Goal: Task Accomplishment & Management: Use online tool/utility

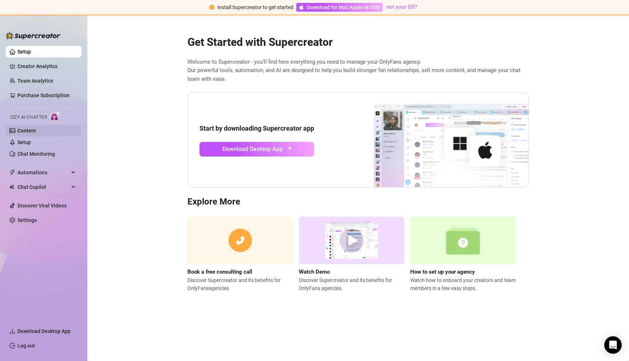
click at [36, 130] on link "Content" at bounding box center [26, 131] width 19 height 6
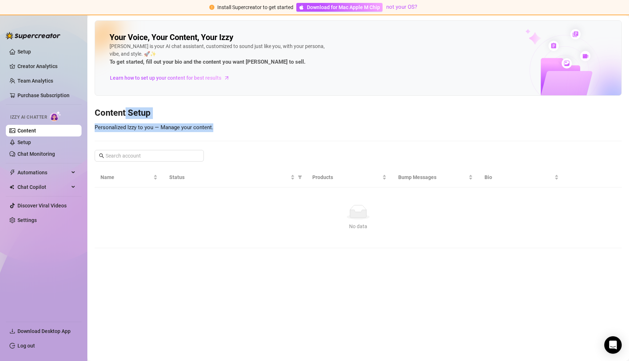
drag, startPoint x: 125, startPoint y: 134, endPoint x: 125, endPoint y: 113, distance: 21.5
click at [125, 113] on div "Your Voice, Your Content, Your Izzy Izzy is your AI chat assistant, customized …" at bounding box center [358, 134] width 527 height 228
click at [125, 113] on h3 "Content Setup" at bounding box center [358, 113] width 527 height 12
drag, startPoint x: 130, startPoint y: 104, endPoint x: 159, endPoint y: 136, distance: 43.2
click at [159, 136] on div "Your Voice, Your Content, Your Izzy Izzy is your AI chat assistant, customized …" at bounding box center [358, 134] width 527 height 228
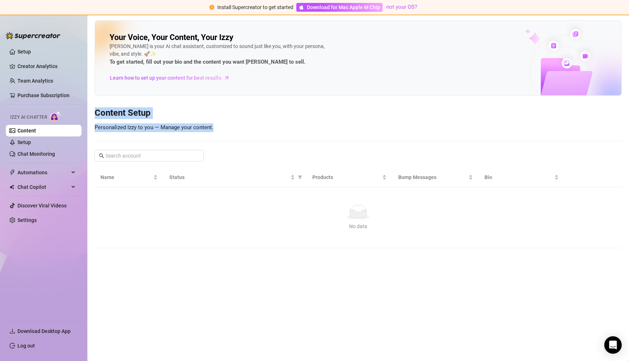
click at [159, 136] on div "Your Voice, Your Content, Your Izzy Izzy is your AI chat assistant, customized …" at bounding box center [358, 134] width 527 height 228
drag, startPoint x: 149, startPoint y: 123, endPoint x: 157, endPoint y: 140, distance: 18.2
click at [157, 139] on div "Your Voice, Your Content, Your Izzy Izzy is your AI chat assistant, customized …" at bounding box center [358, 134] width 527 height 228
click at [157, 140] on div "Your Voice, Your Content, Your Izzy Izzy is your AI chat assistant, customized …" at bounding box center [358, 134] width 527 height 228
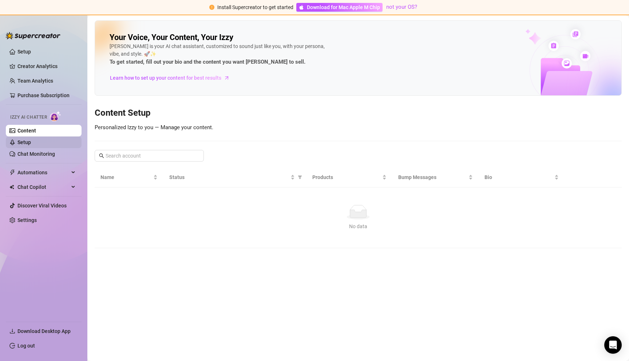
click at [31, 145] on link "Setup" at bounding box center [23, 142] width 13 height 6
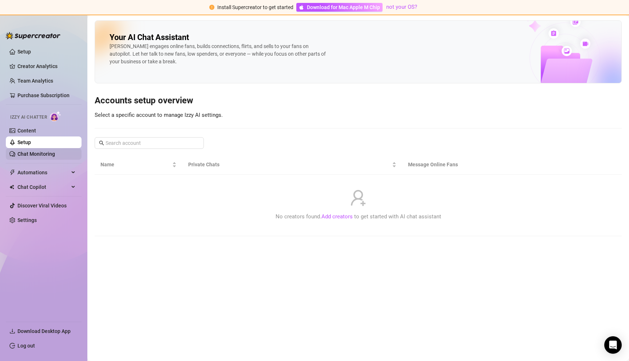
click at [52, 155] on link "Chat Monitoring" at bounding box center [35, 154] width 37 height 6
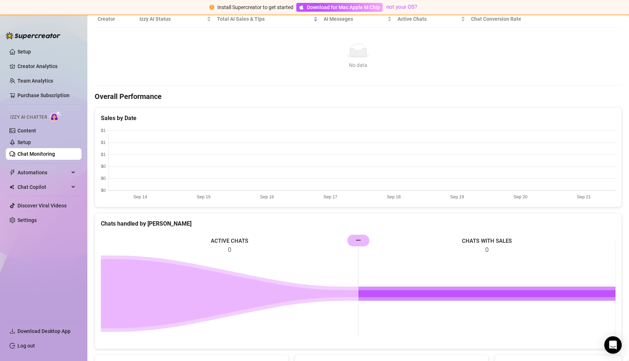
scroll to position [203, 0]
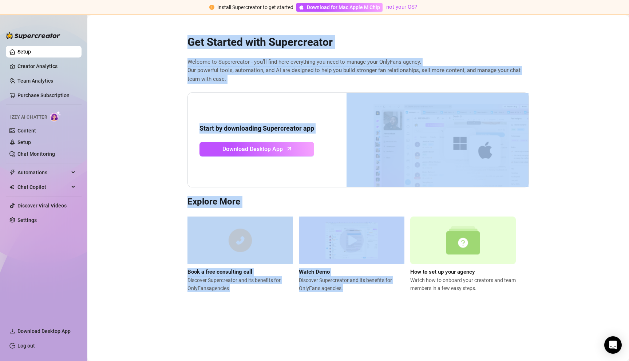
drag, startPoint x: 175, startPoint y: 35, endPoint x: 323, endPoint y: 319, distance: 320.7
click at [323, 319] on main "Get Started with Supercreator Welcome to Supercreator - you’ll find here everyt…" at bounding box center [357, 188] width 541 height 346
drag, startPoint x: 395, startPoint y: 339, endPoint x: 179, endPoint y: 44, distance: 364.9
click at [179, 44] on main "Get Started with Supercreator Welcome to Supercreator - you’ll find here everyt…" at bounding box center [357, 188] width 541 height 346
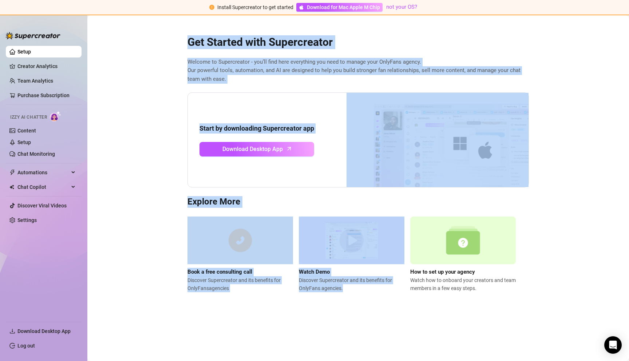
click at [179, 44] on main "Get Started with Supercreator Welcome to Supercreator - you’ll find here everyt…" at bounding box center [357, 188] width 541 height 346
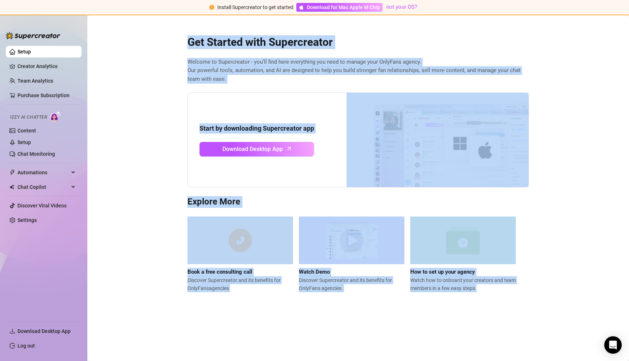
drag, startPoint x: 179, startPoint y: 44, endPoint x: 472, endPoint y: 312, distance: 397.0
click at [472, 312] on main "Get Started with Supercreator Welcome to Supercreator - you’ll find here everyt…" at bounding box center [357, 188] width 541 height 346
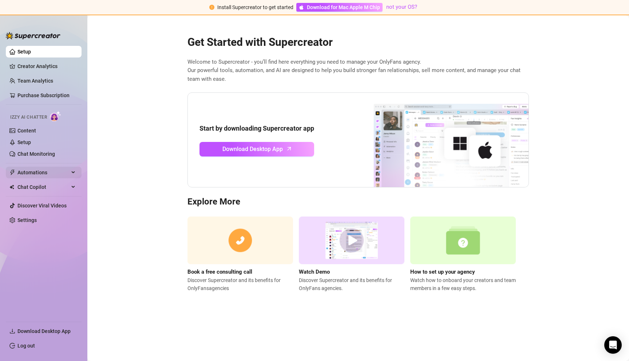
click at [67, 171] on span "Automations" at bounding box center [43, 173] width 52 height 12
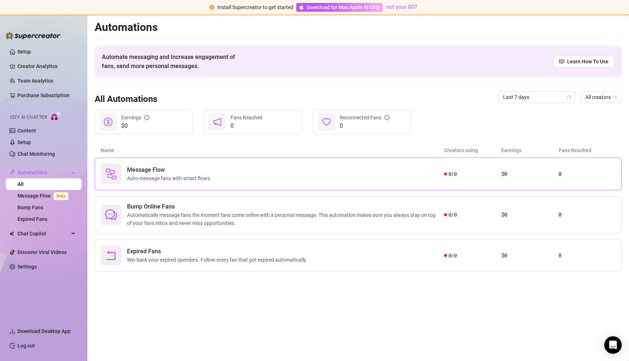
click at [178, 186] on div "Message Flow Auto-message fans with smart flows. 0 / 0 $0 0" at bounding box center [358, 174] width 527 height 33
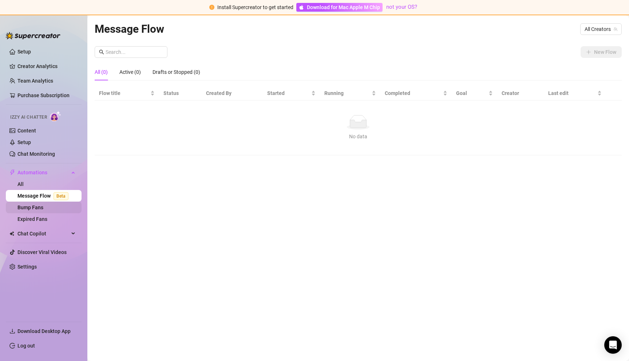
click at [43, 207] on link "Bump Fans" at bounding box center [30, 207] width 26 height 6
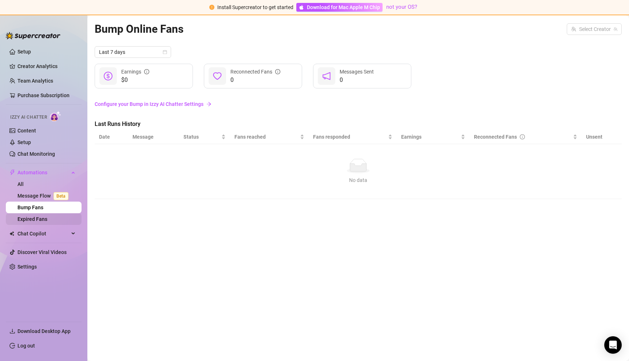
click at [45, 222] on link "Expired Fans" at bounding box center [32, 219] width 30 height 6
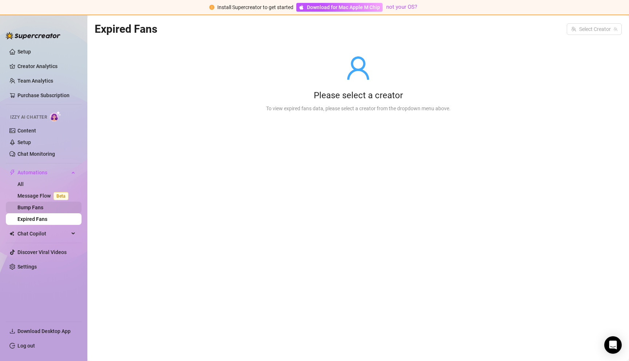
click at [43, 208] on link "Bump Fans" at bounding box center [30, 207] width 26 height 6
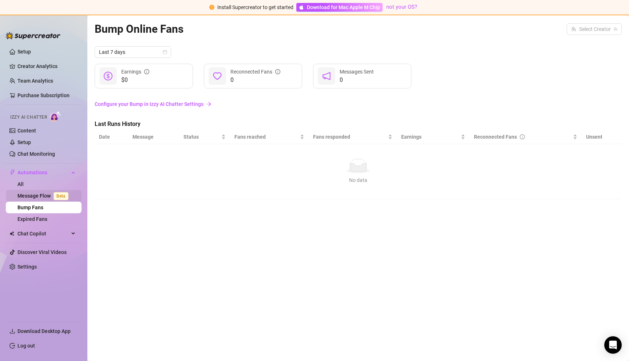
click at [42, 199] on link "Message Flow Beta" at bounding box center [44, 196] width 54 height 6
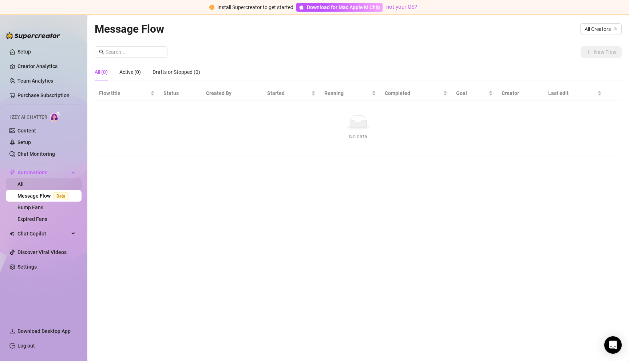
click at [24, 187] on link "All" at bounding box center [20, 184] width 6 height 6
